Goal: Transaction & Acquisition: Purchase product/service

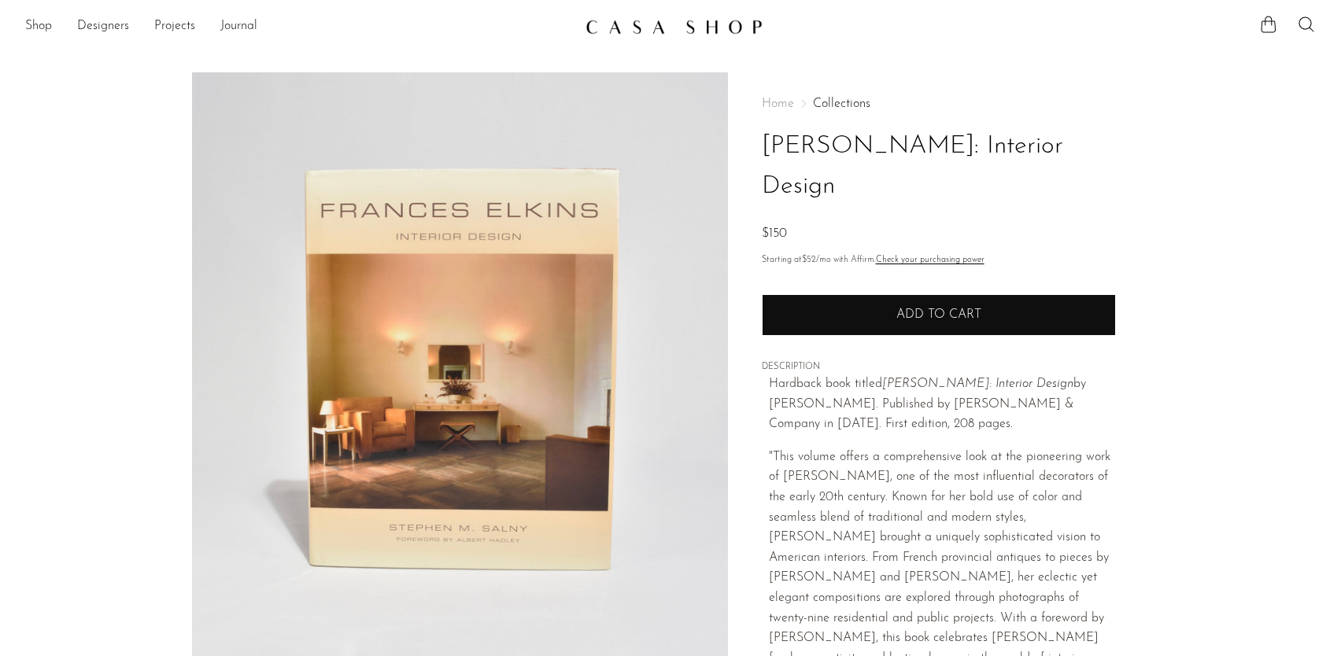
click at [954, 308] on span "Add to cart" at bounding box center [938, 314] width 85 height 13
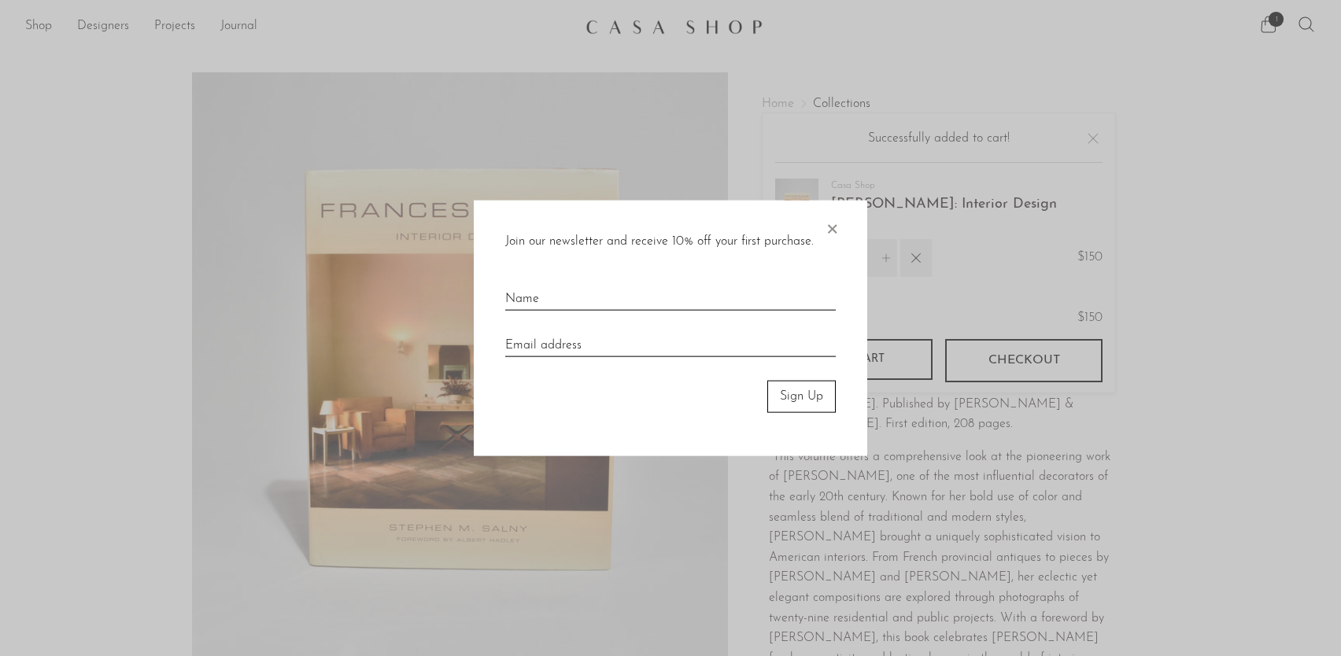
click at [833, 234] on span "×" at bounding box center [832, 226] width 16 height 50
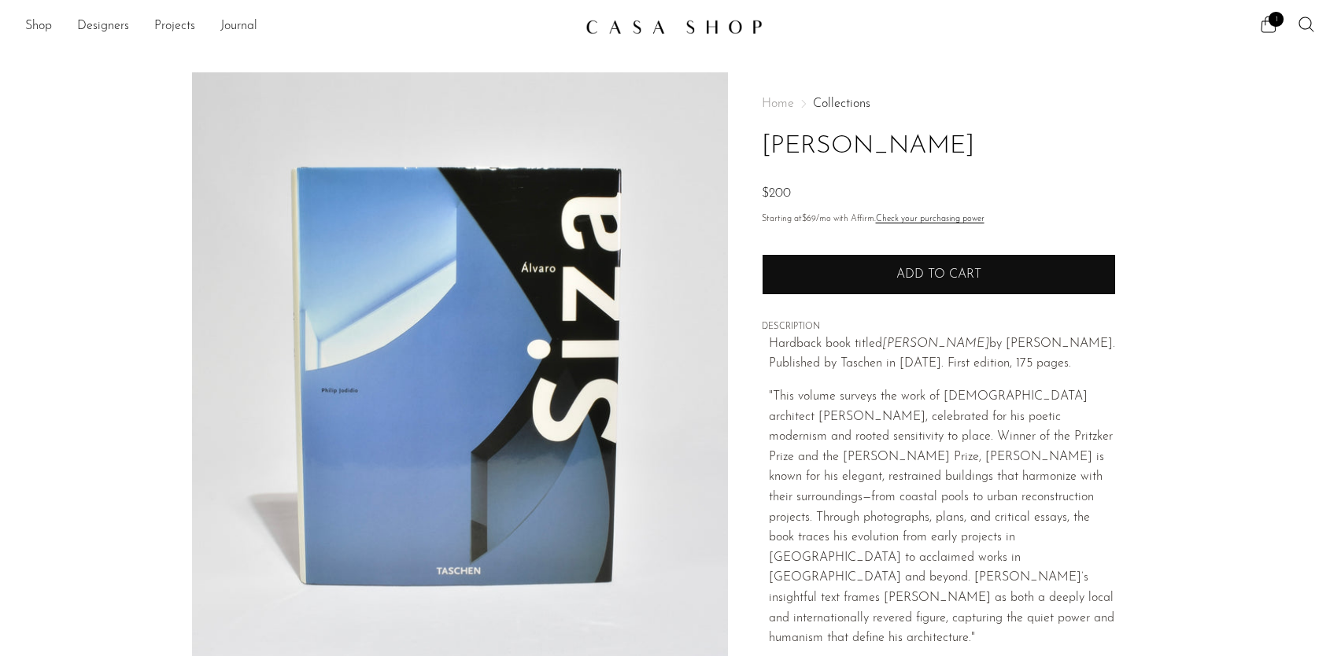
click at [939, 275] on span "Add to cart" at bounding box center [938, 274] width 85 height 13
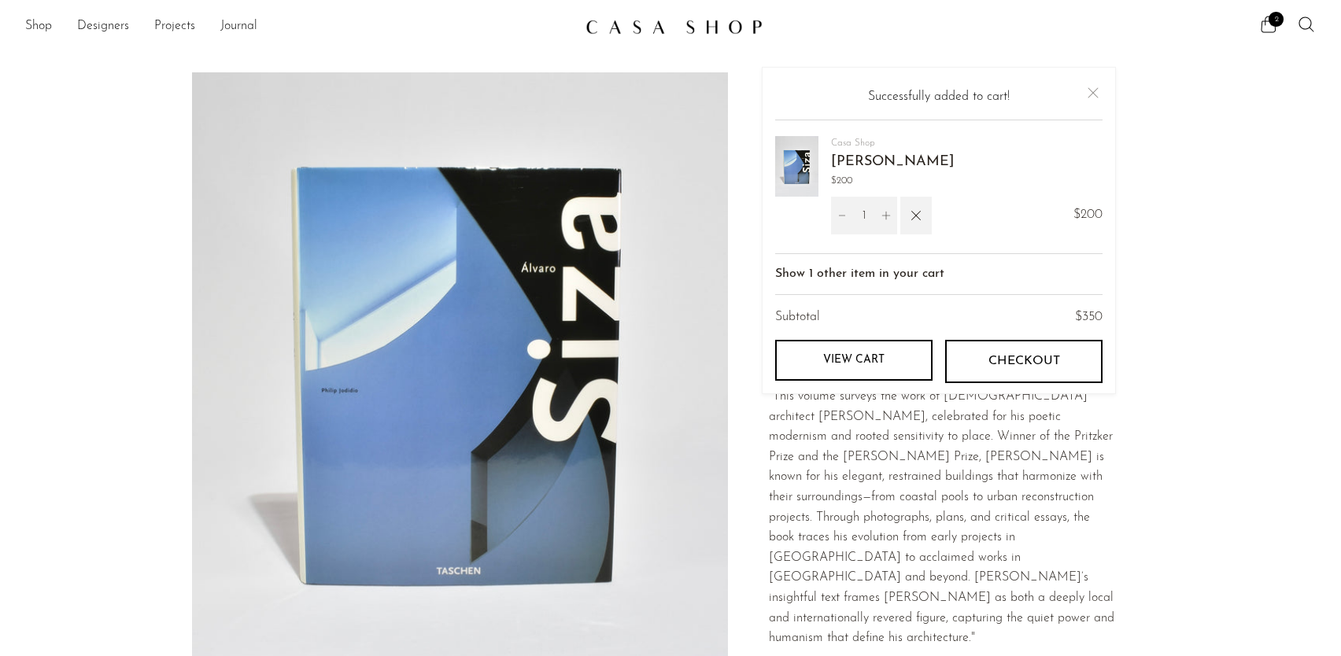
click at [1006, 359] on span "Checkout" at bounding box center [1023, 361] width 72 height 15
